Goal: Navigation & Orientation: Find specific page/section

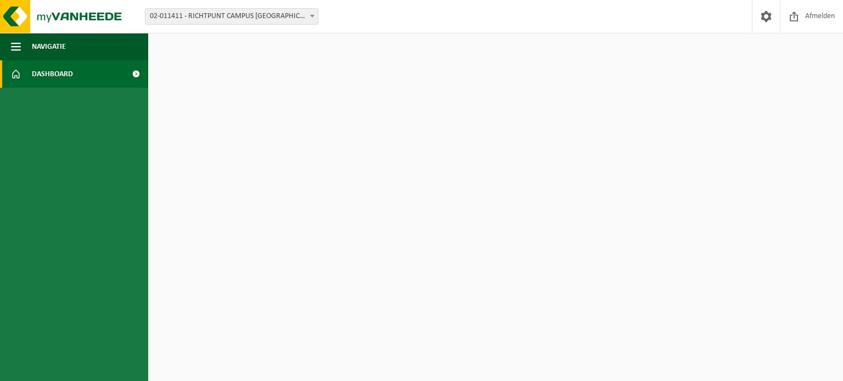
click at [41, 81] on span "Dashboard" at bounding box center [52, 73] width 41 height 27
click at [47, 44] on span "Navigatie" at bounding box center [49, 46] width 34 height 27
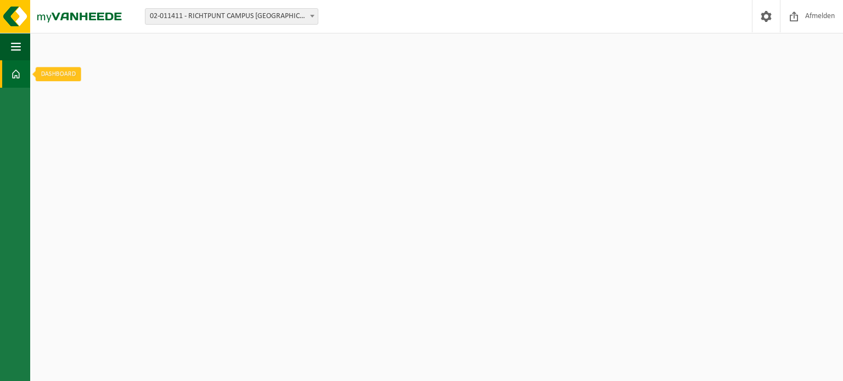
click at [11, 72] on span at bounding box center [16, 73] width 10 height 27
click at [8, 50] on button "Navigatie" at bounding box center [15, 46] width 30 height 27
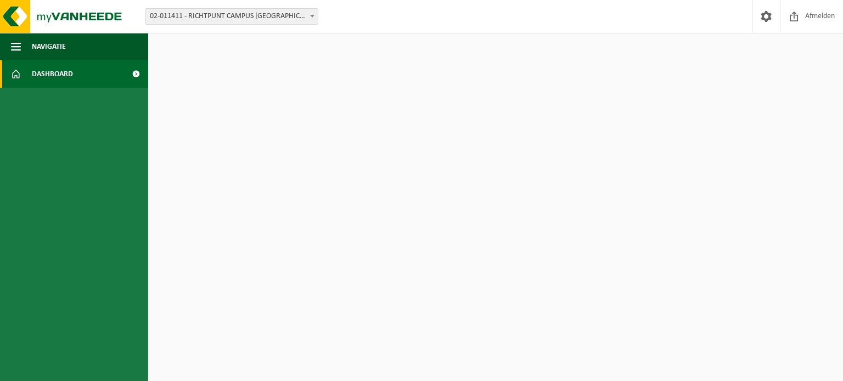
click at [24, 76] on link "Dashboard" at bounding box center [74, 73] width 148 height 27
click at [137, 76] on span at bounding box center [135, 73] width 25 height 27
click at [311, 18] on span at bounding box center [312, 16] width 11 height 14
click at [14, 73] on span at bounding box center [16, 73] width 10 height 27
click at [763, 16] on span at bounding box center [766, 16] width 16 height 32
